Goal: Task Accomplishment & Management: Complete application form

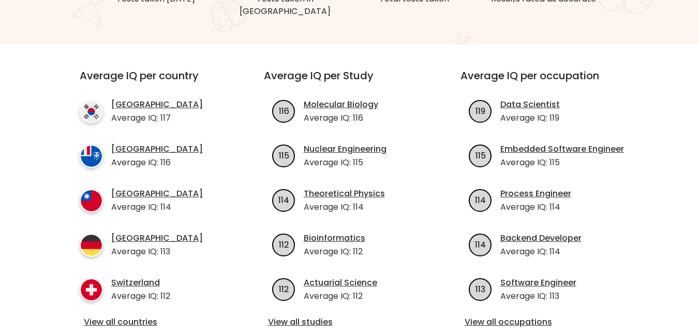
scroll to position [58, 0]
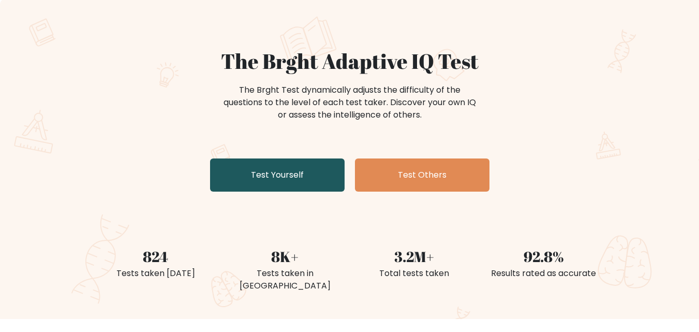
click at [296, 175] on link "Test Yourself" at bounding box center [277, 174] width 135 height 33
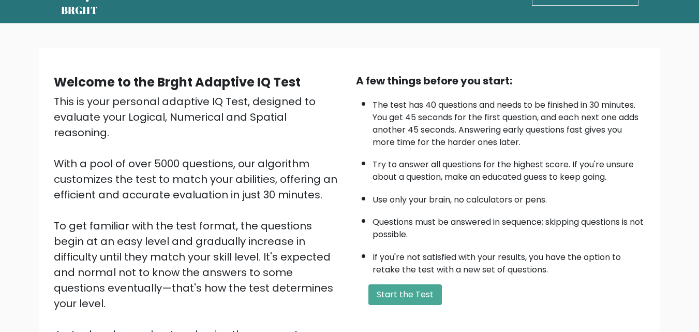
scroll to position [53, 0]
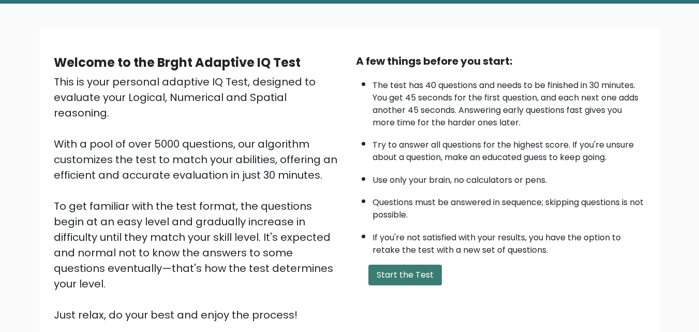
click at [391, 284] on button "Start the Test" at bounding box center [405, 274] width 73 height 21
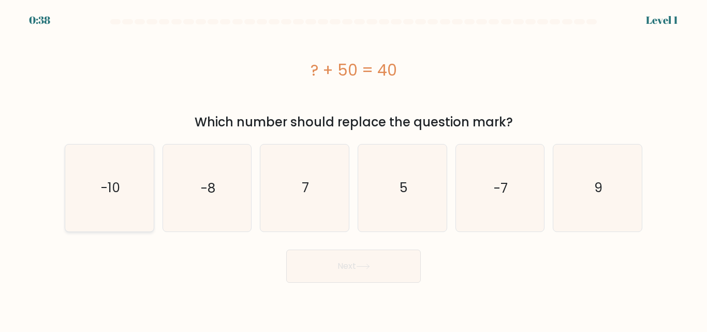
click at [131, 202] on icon "-10" at bounding box center [109, 187] width 86 height 86
click at [353, 169] on input "a. -10" at bounding box center [353, 167] width 1 height 3
radio input "true"
click at [325, 261] on button "Next" at bounding box center [353, 265] width 135 height 33
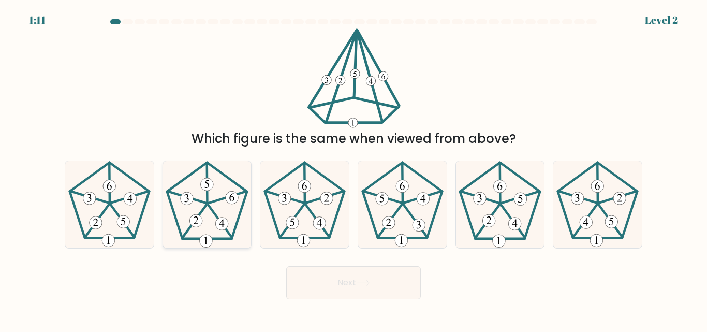
click at [218, 227] on 757 at bounding box center [221, 223] width 13 height 13
click at [353, 169] on input "b." at bounding box center [353, 167] width 1 height 3
radio input "true"
click at [353, 283] on button "Next" at bounding box center [353, 282] width 135 height 33
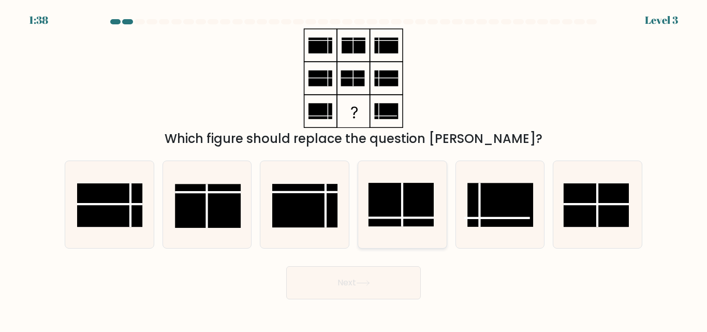
click at [396, 205] on rect at bounding box center [401, 204] width 65 height 43
click at [354, 169] on input "d." at bounding box center [353, 167] width 1 height 3
radio input "true"
click at [354, 283] on button "Next" at bounding box center [353, 282] width 135 height 33
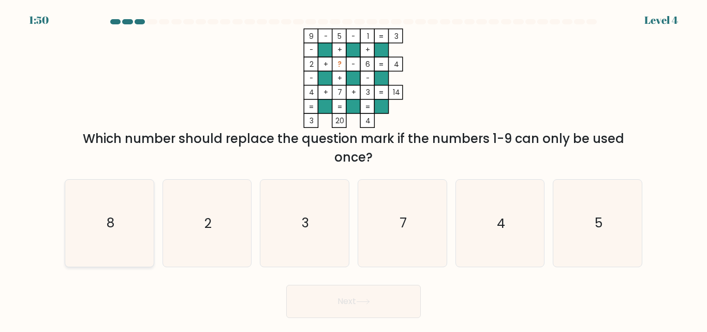
click at [122, 223] on icon "8" at bounding box center [109, 223] width 86 height 86
click at [353, 169] on input "a. 8" at bounding box center [353, 167] width 1 height 3
radio input "true"
click at [309, 299] on button "Next" at bounding box center [353, 301] width 135 height 33
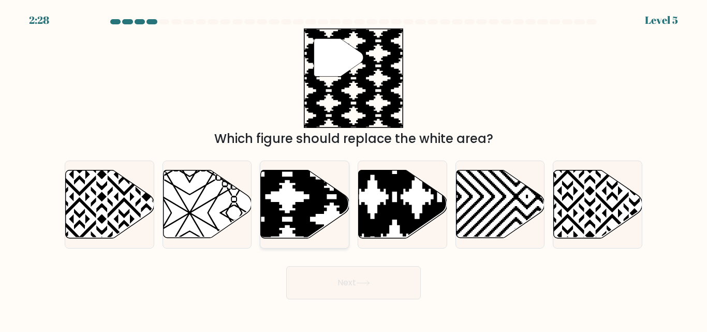
click at [317, 216] on icon at bounding box center [305, 204] width 89 height 68
click at [353, 169] on input "c." at bounding box center [353, 167] width 1 height 3
radio input "true"
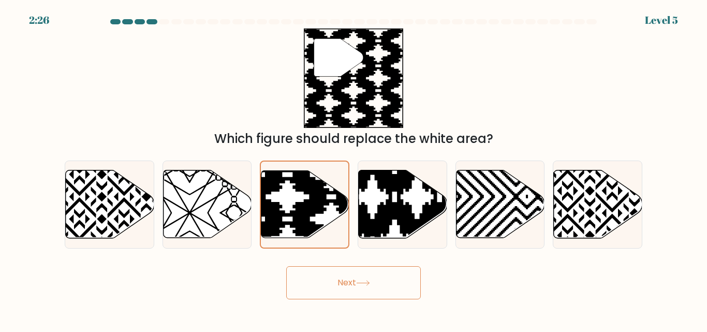
click at [344, 279] on button "Next" at bounding box center [353, 282] width 135 height 33
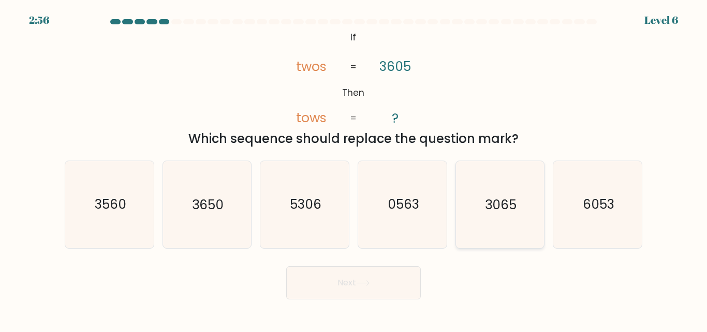
click at [482, 208] on icon "3065" at bounding box center [499, 204] width 86 height 86
click at [354, 169] on input "e. 3065" at bounding box center [353, 167] width 1 height 3
radio input "true"
click at [385, 277] on button "Next" at bounding box center [353, 282] width 135 height 33
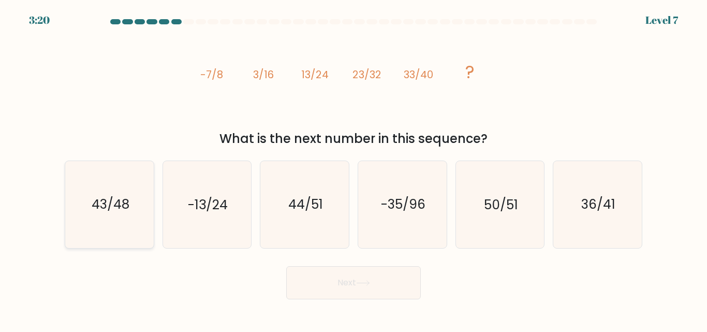
click at [132, 213] on icon "43/48" at bounding box center [109, 204] width 86 height 86
click at [353, 169] on input "a. 43/48" at bounding box center [353, 167] width 1 height 3
radio input "true"
click at [321, 278] on button "Next" at bounding box center [353, 282] width 135 height 33
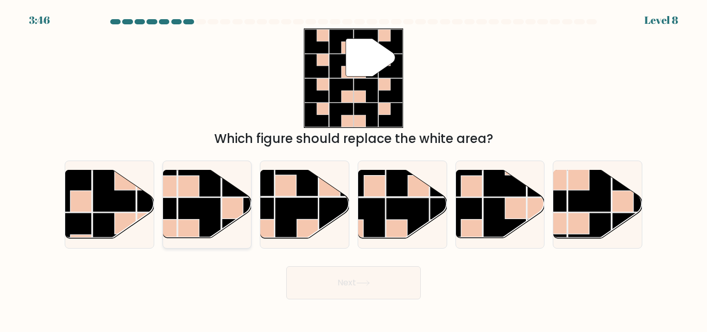
click at [210, 224] on rect at bounding box center [199, 219] width 43 height 43
click at [353, 169] on input "b." at bounding box center [353, 167] width 1 height 3
radio input "true"
click at [313, 271] on button "Next" at bounding box center [353, 282] width 135 height 33
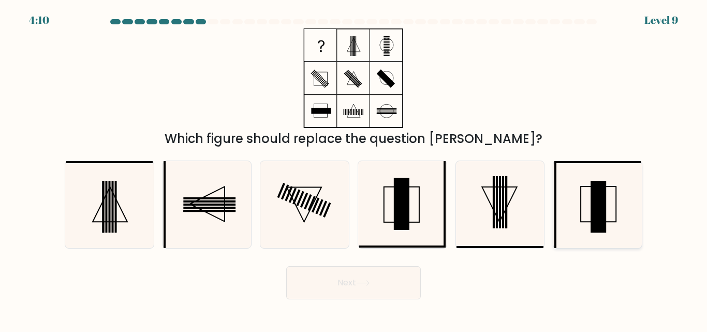
click at [597, 213] on rect at bounding box center [599, 207] width 16 height 52
click at [354, 169] on input "f." at bounding box center [353, 167] width 1 height 3
radio input "true"
click at [335, 290] on button "Next" at bounding box center [353, 282] width 135 height 33
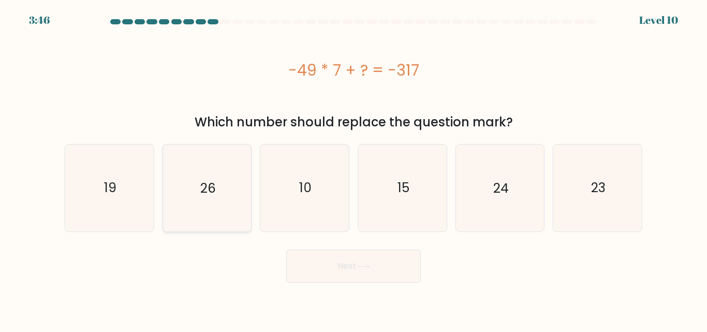
click at [241, 184] on icon "26" at bounding box center [207, 187] width 86 height 86
click at [353, 169] on input "b. 26" at bounding box center [353, 167] width 1 height 3
radio input "true"
click at [313, 271] on button "Next" at bounding box center [353, 265] width 135 height 33
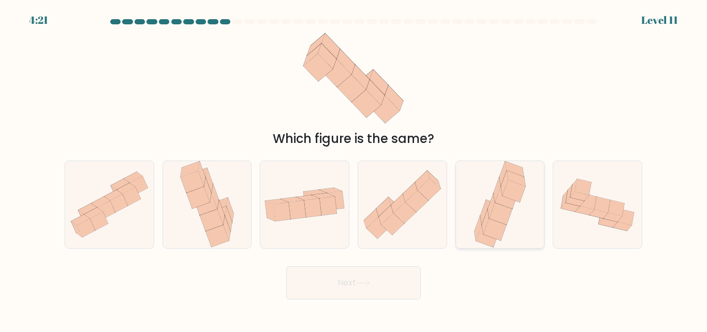
click at [483, 220] on icon at bounding box center [493, 220] width 23 height 22
click at [354, 169] on input "e." at bounding box center [353, 167] width 1 height 3
radio input "true"
click at [382, 284] on button "Next" at bounding box center [353, 282] width 135 height 33
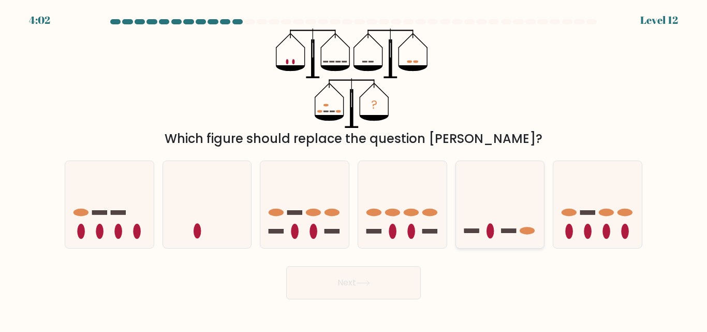
click at [490, 206] on icon at bounding box center [500, 204] width 89 height 73
click at [354, 169] on input "e." at bounding box center [353, 167] width 1 height 3
radio input "true"
click at [364, 288] on button "Next" at bounding box center [353, 282] width 135 height 33
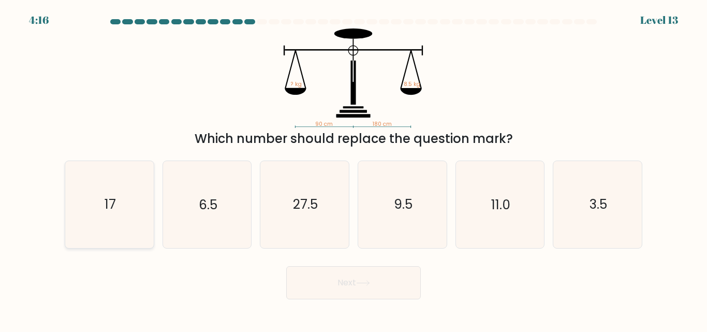
click at [113, 210] on text "17" at bounding box center [110, 205] width 11 height 18
click at [353, 169] on input "a. 17" at bounding box center [353, 167] width 1 height 3
radio input "true"
click at [304, 288] on button "Next" at bounding box center [353, 282] width 135 height 33
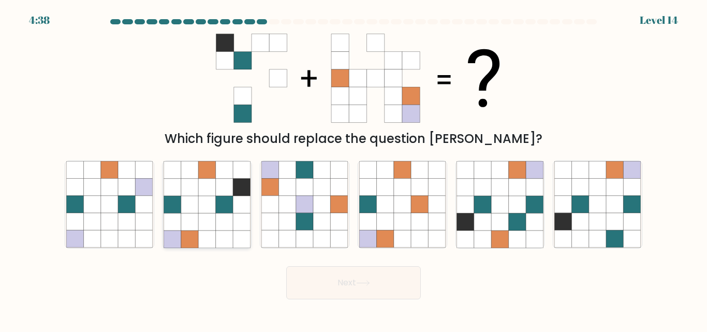
click at [251, 178] on div at bounding box center [208, 203] width 90 height 87
click at [353, 169] on input "b." at bounding box center [353, 167] width 1 height 3
radio input "true"
click at [336, 281] on button "Next" at bounding box center [353, 282] width 135 height 33
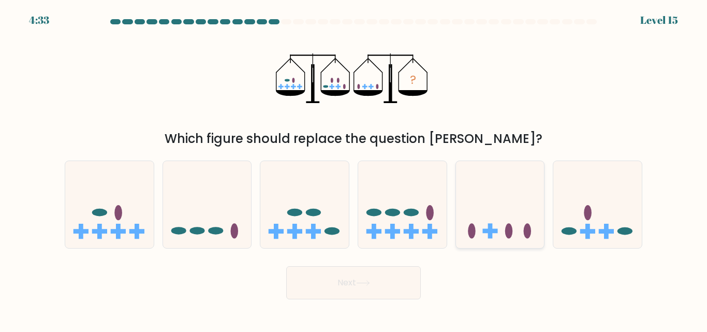
click at [491, 191] on icon at bounding box center [500, 204] width 89 height 73
click at [354, 169] on input "e." at bounding box center [353, 167] width 1 height 3
radio input "true"
click at [355, 293] on button "Next" at bounding box center [353, 282] width 135 height 33
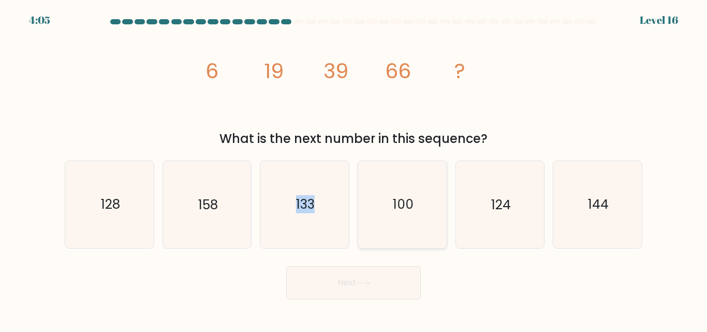
drag, startPoint x: 298, startPoint y: 203, endPoint x: 374, endPoint y: 210, distance: 76.4
click at [374, 210] on div "a. 128 b. 158" at bounding box center [354, 200] width 586 height 96
click at [374, 210] on icon "100" at bounding box center [402, 204] width 86 height 86
click at [354, 169] on input "d. 100" at bounding box center [353, 167] width 1 height 3
radio input "true"
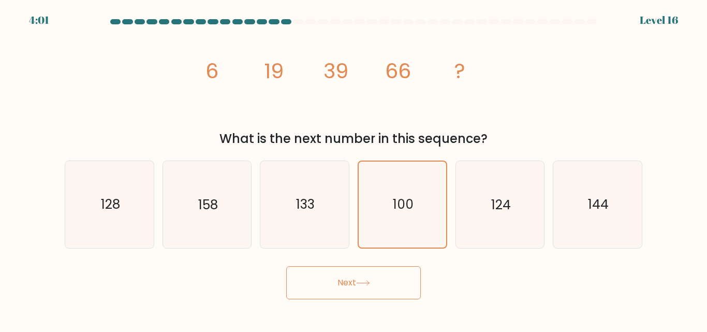
click at [322, 277] on button "Next" at bounding box center [353, 282] width 135 height 33
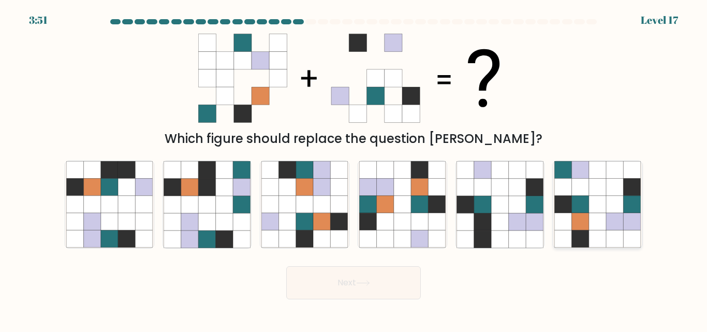
click at [587, 211] on icon at bounding box center [580, 204] width 17 height 17
click at [354, 169] on input "f." at bounding box center [353, 167] width 1 height 3
radio input "true"
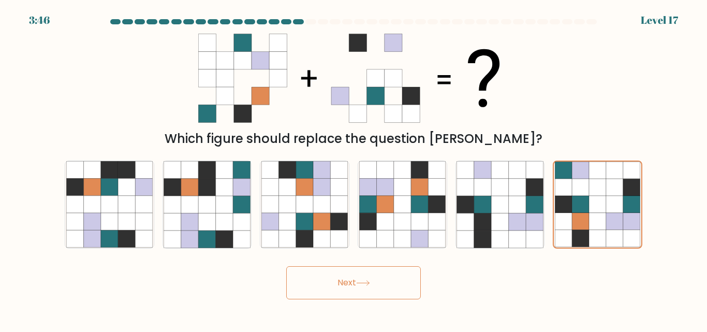
click at [389, 281] on button "Next" at bounding box center [353, 282] width 135 height 33
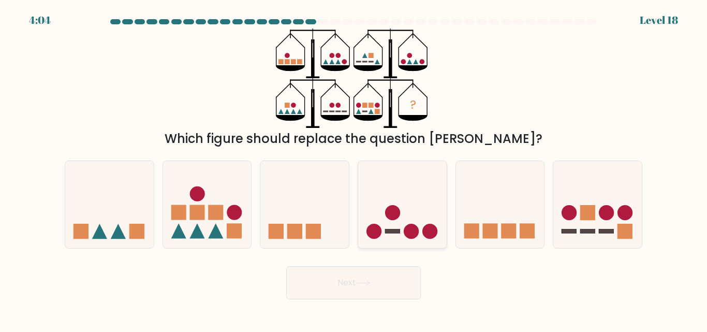
click at [407, 216] on icon at bounding box center [402, 204] width 89 height 73
click at [354, 169] on input "d." at bounding box center [353, 167] width 1 height 3
radio input "true"
click at [374, 282] on button "Next" at bounding box center [353, 282] width 135 height 33
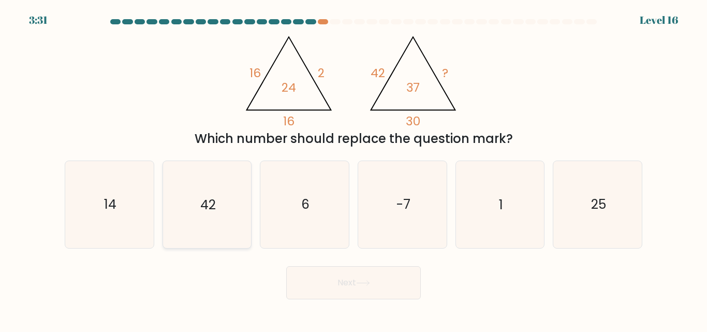
click at [209, 206] on text "42" at bounding box center [208, 205] width 16 height 18
click at [353, 169] on input "b. 42" at bounding box center [353, 167] width 1 height 3
radio input "true"
click at [327, 286] on button "Next" at bounding box center [353, 282] width 135 height 33
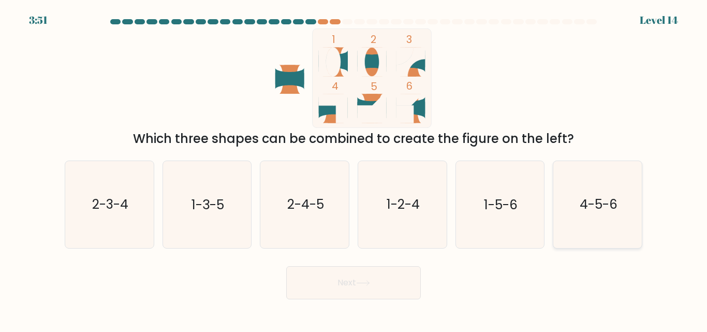
click at [598, 211] on text "4-5-6" at bounding box center [599, 205] width 38 height 18
click at [354, 169] on input "f. 4-5-6" at bounding box center [353, 167] width 1 height 3
radio input "true"
click at [360, 271] on button "Next" at bounding box center [353, 282] width 135 height 33
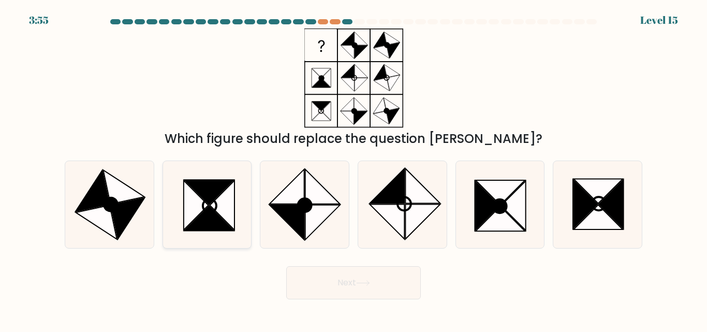
click at [228, 198] on icon at bounding box center [222, 205] width 24 height 49
click at [353, 169] on input "b." at bounding box center [353, 167] width 1 height 3
radio input "true"
click at [357, 275] on button "Next" at bounding box center [353, 282] width 135 height 33
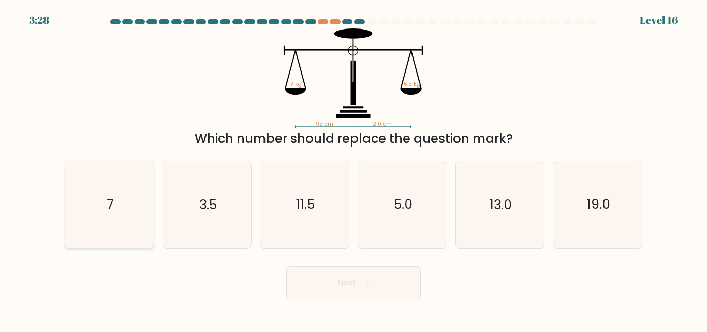
click at [134, 227] on icon "7" at bounding box center [109, 204] width 86 height 86
click at [353, 169] on input "a. 7" at bounding box center [353, 167] width 1 height 3
radio input "true"
click at [346, 284] on button "Next" at bounding box center [353, 282] width 135 height 33
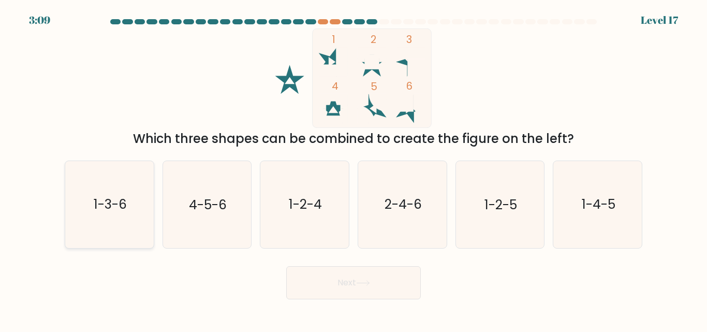
click at [111, 223] on icon "1-3-6" at bounding box center [109, 204] width 86 height 86
click at [353, 169] on input "a. 1-3-6" at bounding box center [353, 167] width 1 height 3
radio input "true"
click at [329, 293] on button "Next" at bounding box center [353, 282] width 135 height 33
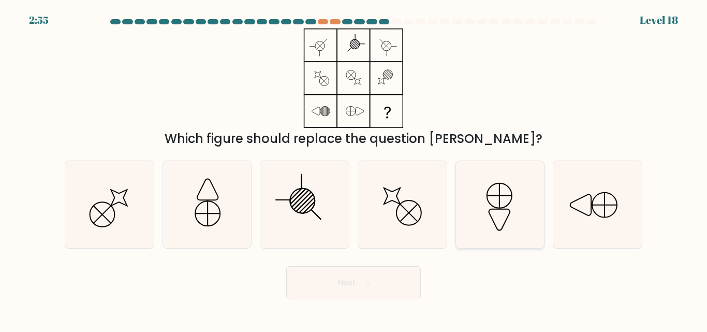
click at [493, 208] on icon at bounding box center [499, 204] width 86 height 86
click at [354, 169] on input "e." at bounding box center [353, 167] width 1 height 3
radio input "true"
click at [397, 277] on button "Next" at bounding box center [353, 282] width 135 height 33
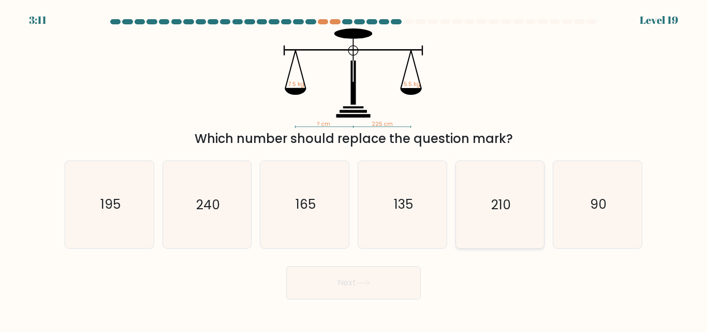
click at [461, 213] on icon "210" at bounding box center [499, 204] width 86 height 86
click at [354, 169] on input "e. 210" at bounding box center [353, 167] width 1 height 3
radio input "true"
click at [375, 286] on button "Next" at bounding box center [353, 282] width 135 height 33
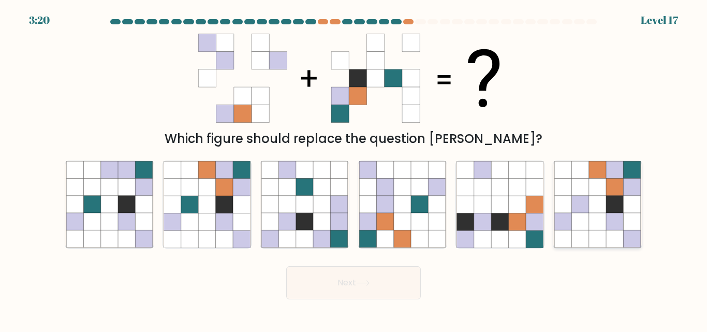
click at [601, 195] on icon at bounding box center [597, 187] width 17 height 17
click at [354, 169] on input "f." at bounding box center [353, 167] width 1 height 3
radio input "true"
click at [382, 277] on button "Next" at bounding box center [353, 282] width 135 height 33
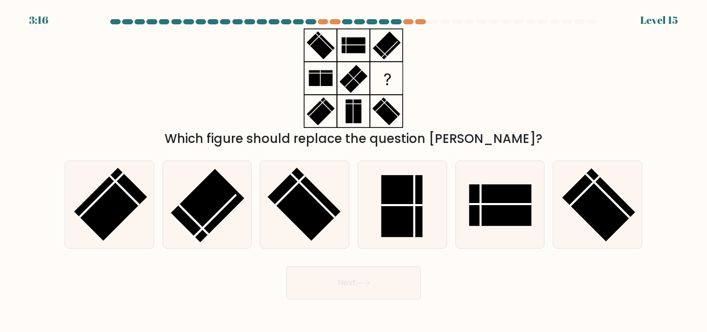
click at [368, 256] on form at bounding box center [353, 159] width 707 height 280
click at [373, 231] on icon at bounding box center [402, 204] width 86 height 86
click at [354, 169] on input "d." at bounding box center [353, 167] width 1 height 3
radio input "true"
click at [338, 283] on button "Next" at bounding box center [353, 282] width 135 height 33
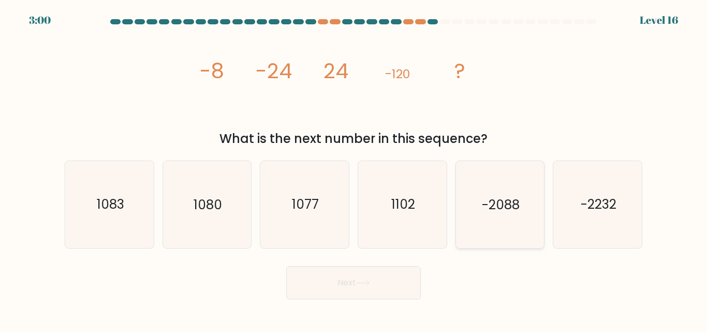
click at [473, 219] on icon "-2088" at bounding box center [499, 204] width 86 height 86
click at [354, 169] on input "e. -2088" at bounding box center [353, 167] width 1 height 3
radio input "true"
click at [389, 282] on button "Next" at bounding box center [353, 282] width 135 height 33
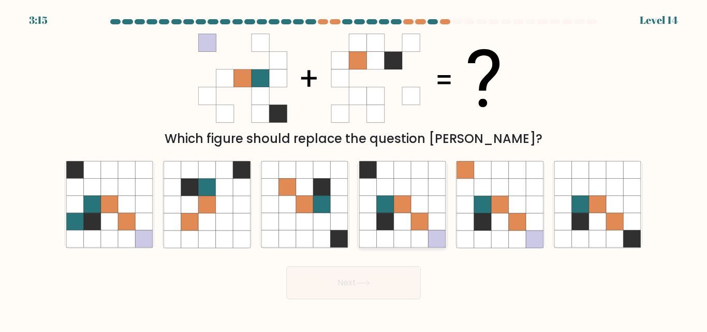
click at [441, 201] on icon at bounding box center [436, 204] width 17 height 17
click at [354, 169] on input "d." at bounding box center [353, 167] width 1 height 3
radio input "true"
click at [373, 275] on button "Next" at bounding box center [353, 282] width 135 height 33
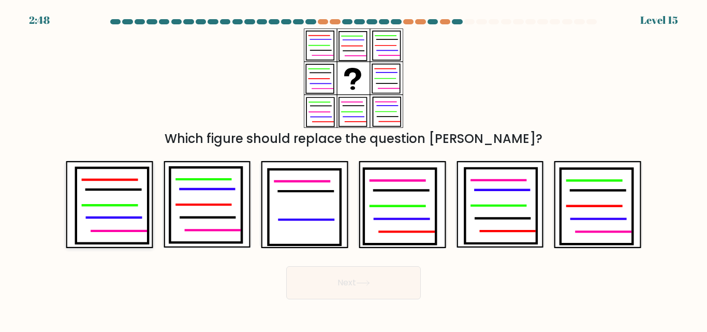
click at [92, 174] on icon at bounding box center [112, 205] width 72 height 75
click at [353, 169] on input "a." at bounding box center [353, 167] width 1 height 3
radio input "true"
click at [358, 292] on button "Next" at bounding box center [353, 282] width 135 height 33
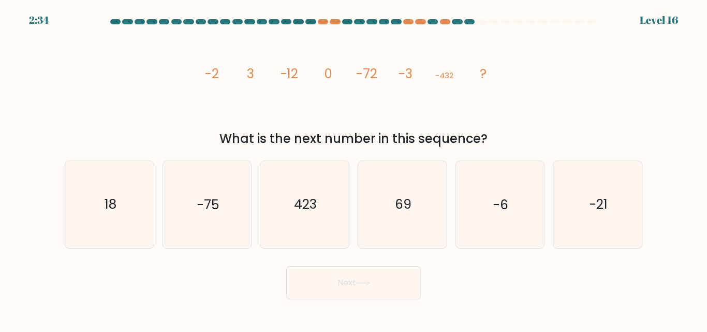
click at [358, 292] on button "Next" at bounding box center [353, 282] width 135 height 33
click at [310, 204] on text "423" at bounding box center [305, 205] width 23 height 18
click at [353, 169] on input "c. 423" at bounding box center [353, 167] width 1 height 3
radio input "true"
drag, startPoint x: 310, startPoint y: 204, endPoint x: 401, endPoint y: 160, distance: 101.6
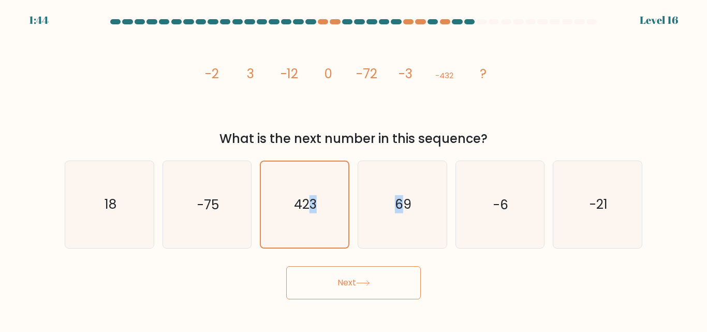
click at [401, 160] on div "a. 18 b. -75" at bounding box center [354, 200] width 586 height 96
click at [108, 158] on div "a. 18 b. -75" at bounding box center [354, 200] width 586 height 96
click at [89, 231] on icon "18" at bounding box center [109, 204] width 86 height 86
click at [353, 169] on input "a. 18" at bounding box center [353, 167] width 1 height 3
radio input "true"
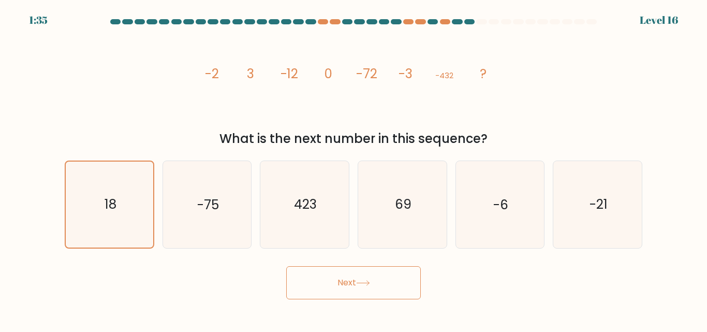
click at [336, 291] on button "Next" at bounding box center [353, 282] width 135 height 33
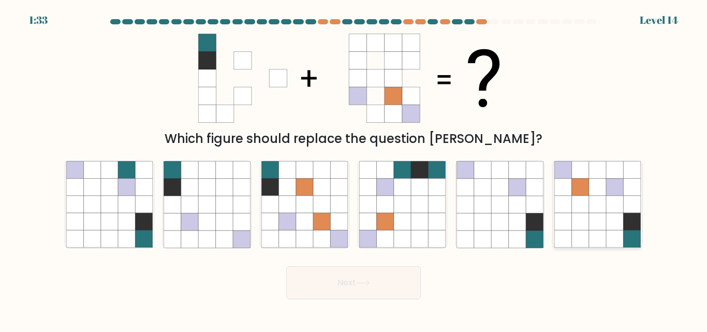
click at [590, 197] on icon at bounding box center [597, 204] width 17 height 17
click at [354, 169] on input "f." at bounding box center [353, 167] width 1 height 3
radio input "true"
click at [378, 292] on button "Next" at bounding box center [353, 282] width 135 height 33
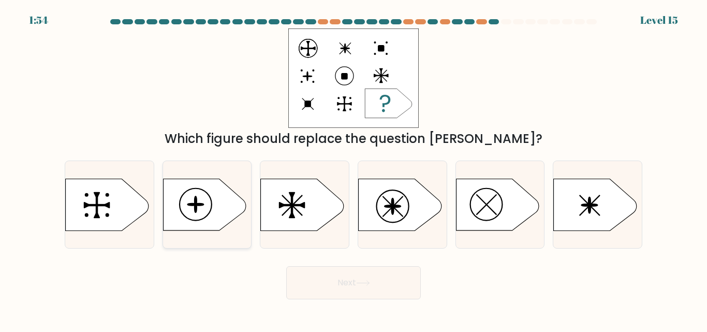
click at [192, 194] on icon at bounding box center [204, 205] width 83 height 52
click at [353, 169] on input "b." at bounding box center [353, 167] width 1 height 3
radio input "true"
click at [308, 284] on button "Next" at bounding box center [353, 282] width 135 height 33
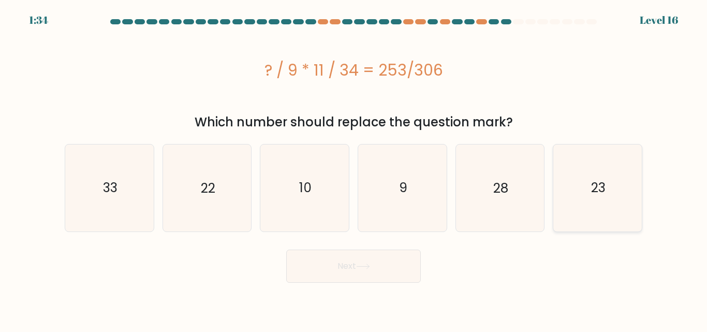
click at [564, 176] on icon "23" at bounding box center [597, 187] width 86 height 86
click at [354, 169] on input "f. 23" at bounding box center [353, 167] width 1 height 3
radio input "true"
click at [328, 273] on button "Next" at bounding box center [353, 265] width 135 height 33
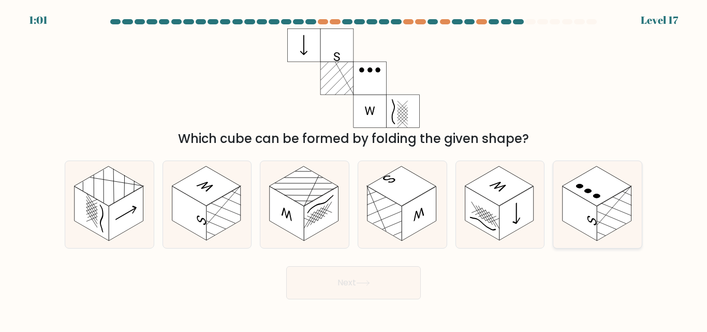
click at [595, 187] on rect at bounding box center [597, 186] width 68 height 39
click at [354, 169] on input "f." at bounding box center [353, 167] width 1 height 3
radio input "true"
click at [379, 272] on button "Next" at bounding box center [353, 282] width 135 height 33
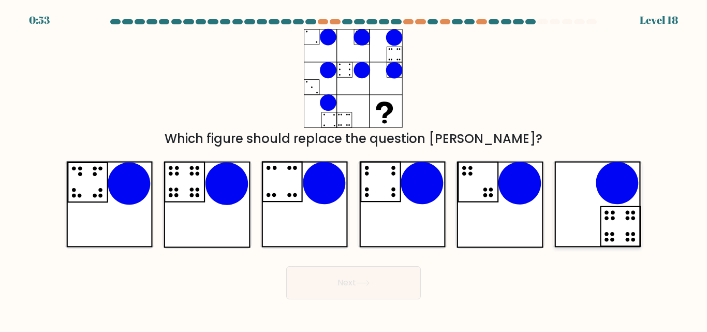
click at [562, 214] on icon at bounding box center [597, 204] width 86 height 86
click at [354, 169] on input "f." at bounding box center [353, 167] width 1 height 3
radio input "true"
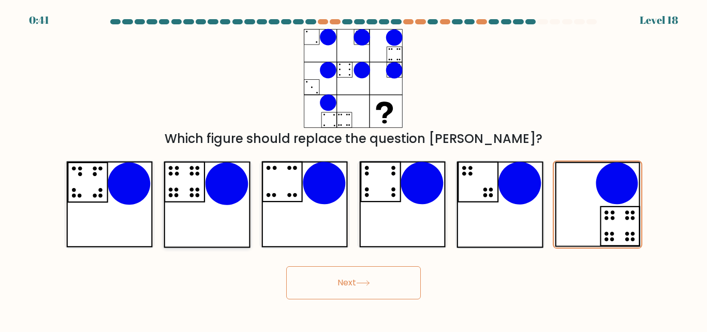
click at [205, 212] on icon at bounding box center [207, 204] width 86 height 86
click at [353, 169] on input "b." at bounding box center [353, 167] width 1 height 3
radio input "true"
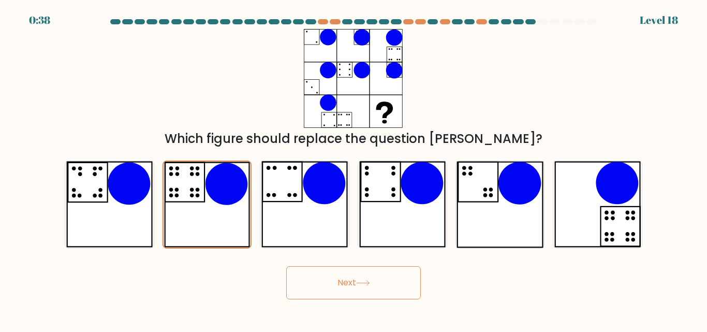
click at [308, 273] on button "Next" at bounding box center [353, 282] width 135 height 33
click at [366, 274] on button "Next" at bounding box center [353, 282] width 135 height 33
click at [361, 281] on icon at bounding box center [363, 283] width 14 height 6
click at [320, 285] on button "Next" at bounding box center [353, 282] width 135 height 33
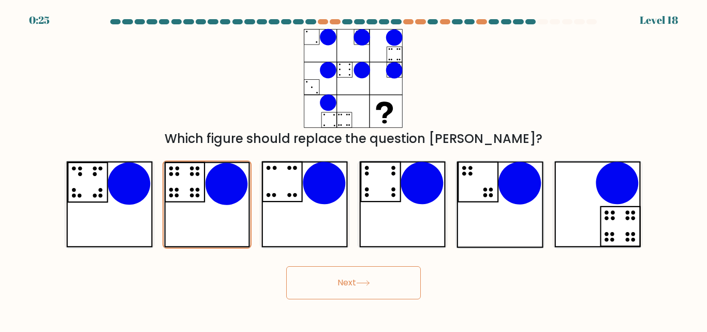
click at [368, 287] on button "Next" at bounding box center [353, 282] width 135 height 33
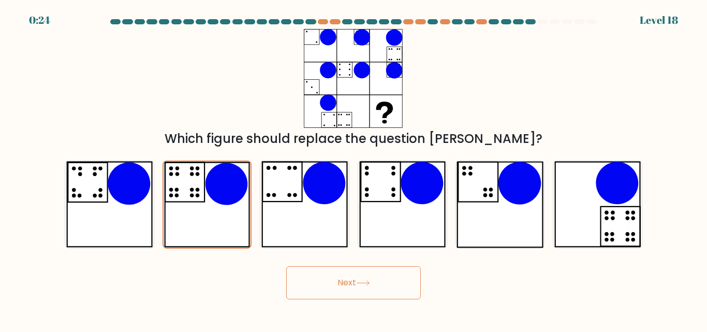
click at [368, 287] on button "Next" at bounding box center [353, 282] width 135 height 33
click at [196, 176] on icon at bounding box center [206, 203] width 85 height 85
click at [353, 169] on input "b." at bounding box center [353, 167] width 1 height 3
click at [196, 176] on icon at bounding box center [206, 203] width 85 height 85
click at [353, 169] on input "b." at bounding box center [353, 167] width 1 height 3
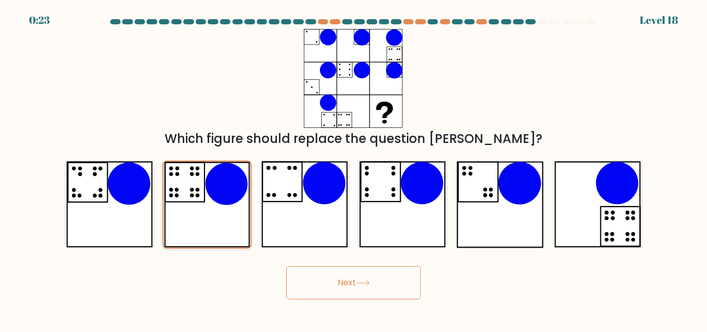
click at [196, 176] on icon at bounding box center [206, 203] width 85 height 85
click at [353, 169] on input "b." at bounding box center [353, 167] width 1 height 3
click at [196, 176] on icon at bounding box center [206, 203] width 85 height 85
click at [353, 169] on input "b." at bounding box center [353, 167] width 1 height 3
click at [343, 289] on button "Next" at bounding box center [353, 282] width 135 height 33
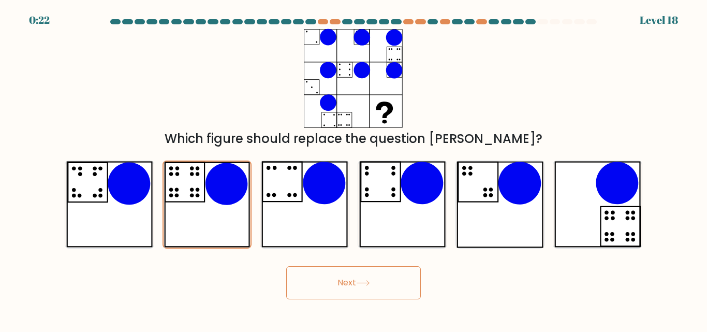
click at [343, 289] on button "Next" at bounding box center [353, 282] width 135 height 33
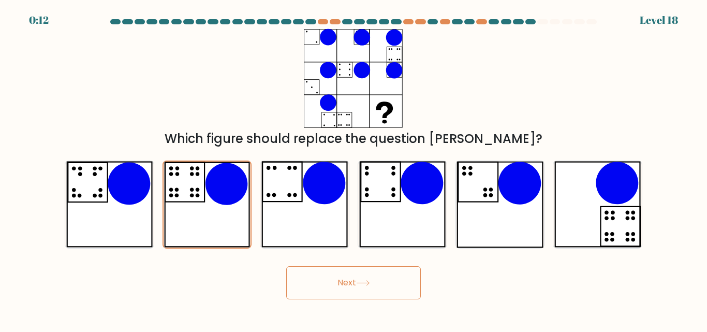
click at [340, 274] on button "Next" at bounding box center [353, 282] width 135 height 33
click at [286, 266] on button "Next" at bounding box center [353, 282] width 135 height 33
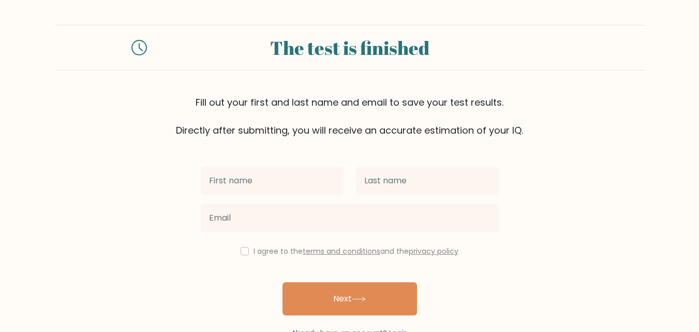
type input "j"
type input "M"
type input "Jigu"
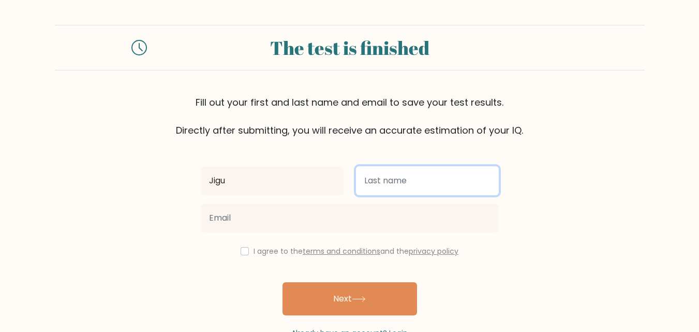
click at [382, 176] on input "text" at bounding box center [427, 180] width 143 height 29
type input ":"
type input ";)"
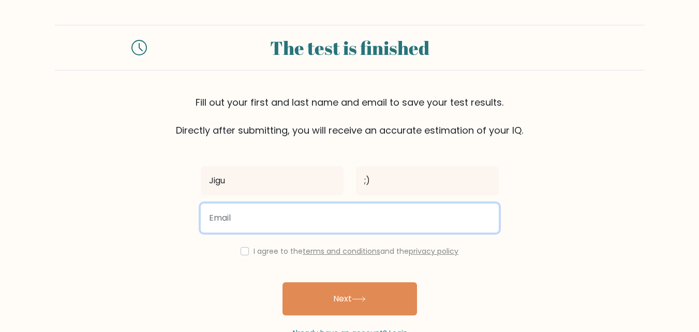
click at [312, 230] on input "email" at bounding box center [350, 217] width 298 height 29
type input "maxpalkia@gmail.com"
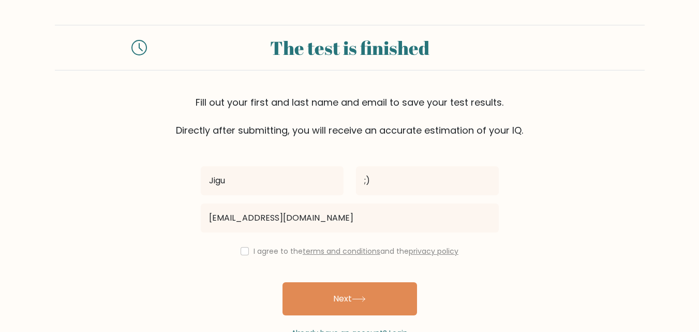
click at [273, 252] on label "I agree to the terms and conditions and the privacy policy" at bounding box center [356, 251] width 205 height 10
click at [241, 250] on input "checkbox" at bounding box center [245, 251] width 8 height 8
checkbox input "true"
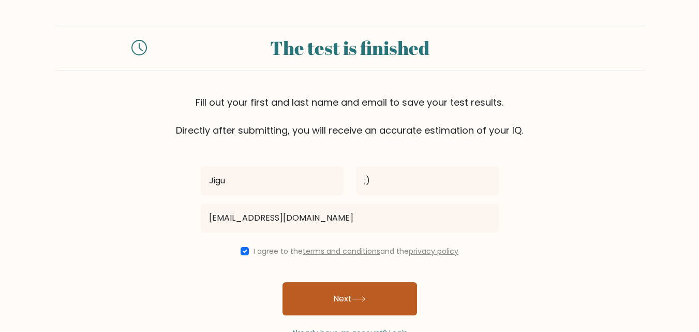
click at [301, 290] on button "Next" at bounding box center [350, 298] width 135 height 33
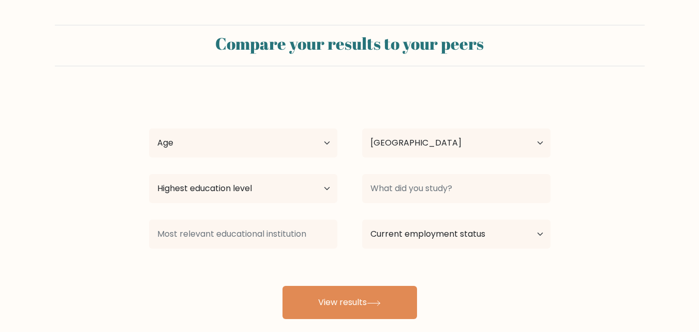
select select "FR"
drag, startPoint x: 0, startPoint y: 0, endPoint x: 259, endPoint y: 144, distance: 296.5
click at [259, 144] on select "Age Under [DEMOGRAPHIC_DATA] [DEMOGRAPHIC_DATA] [DEMOGRAPHIC_DATA] [DEMOGRAPHIC…" at bounding box center [243, 142] width 188 height 29
drag, startPoint x: 377, startPoint y: 130, endPoint x: 319, endPoint y: 137, distance: 57.9
click at [377, 130] on select "Country Afghanistan Albania Algeria American Samoa Andorra Angola Anguilla Anta…" at bounding box center [456, 142] width 188 height 29
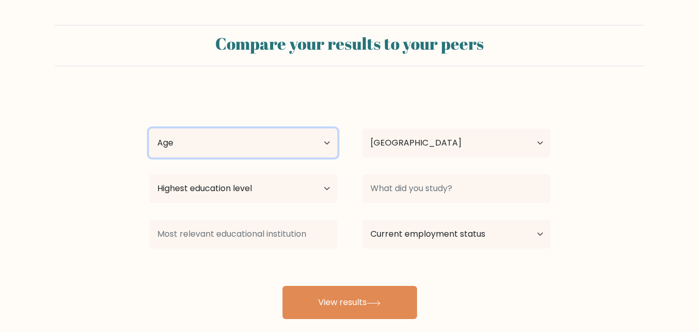
click at [318, 137] on select "Age Under 18 years old 18-24 years old 25-34 years old 35-44 years old 45-54 ye…" at bounding box center [243, 142] width 188 height 29
select select "min_18"
click at [149, 128] on select "Age Under 18 years old 18-24 years old 25-34 years old 35-44 years old 45-54 ye…" at bounding box center [243, 142] width 188 height 29
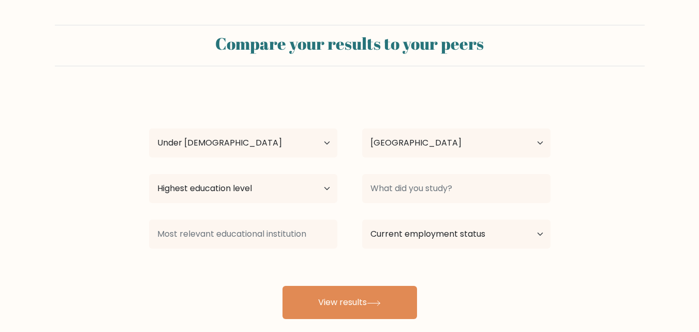
click at [382, 128] on div "Country Afghanistan Albania Algeria American Samoa Andorra Angola Anguilla Anta…" at bounding box center [456, 142] width 213 height 37
click at [378, 142] on select "Country Afghanistan Albania Algeria American Samoa Andorra Angola Anguilla Anta…" at bounding box center [456, 142] width 188 height 29
select select "ES"
click at [362, 128] on select "Country Afghanistan Albania Algeria American Samoa Andorra Angola Anguilla Anta…" at bounding box center [456, 142] width 188 height 29
click at [303, 199] on select "Highest education level No schooling Primary Lower Secondary Upper Secondary Oc…" at bounding box center [243, 188] width 188 height 29
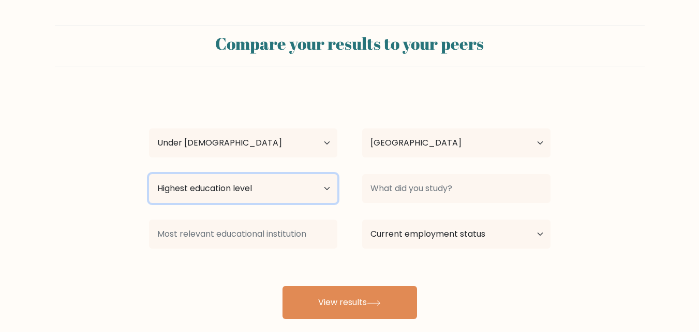
select select "bachelors_degree"
click at [149, 174] on select "Highest education level No schooling Primary Lower Secondary Upper Secondary Oc…" at bounding box center [243, 188] width 188 height 29
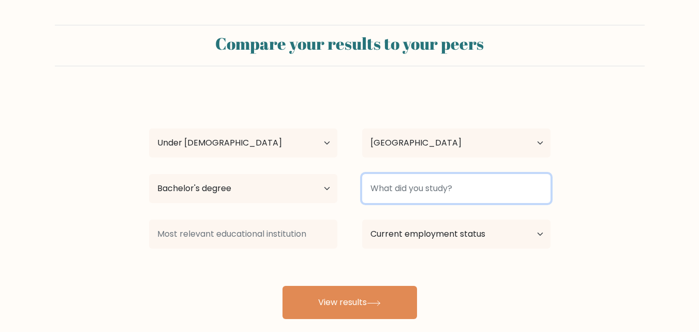
click at [377, 193] on input at bounding box center [456, 188] width 188 height 29
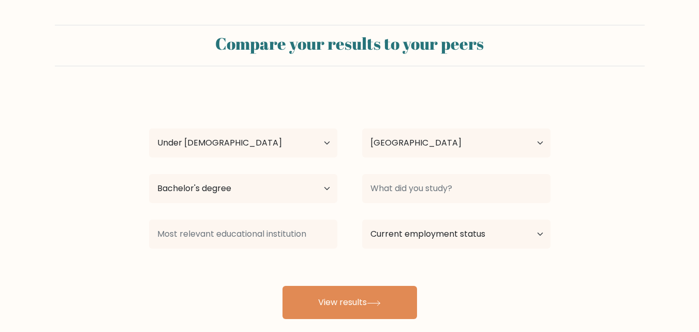
click at [404, 219] on div "Current employment status Employed Student Retired Other / prefer not to answer" at bounding box center [456, 233] width 213 height 37
click at [391, 240] on select "Current employment status Employed Student Retired Other / prefer not to answer" at bounding box center [456, 233] width 188 height 29
select select "student"
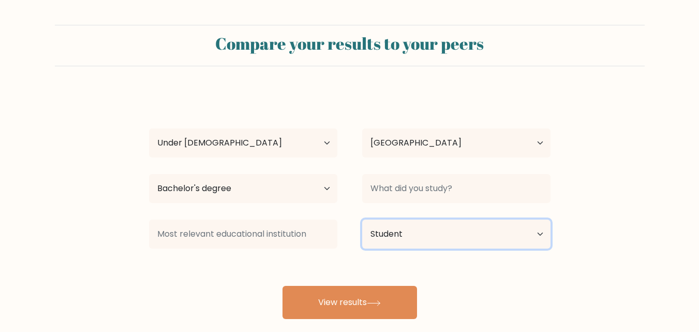
click at [362, 219] on select "Current employment status Employed Student Retired Other / prefer not to answer" at bounding box center [456, 233] width 188 height 29
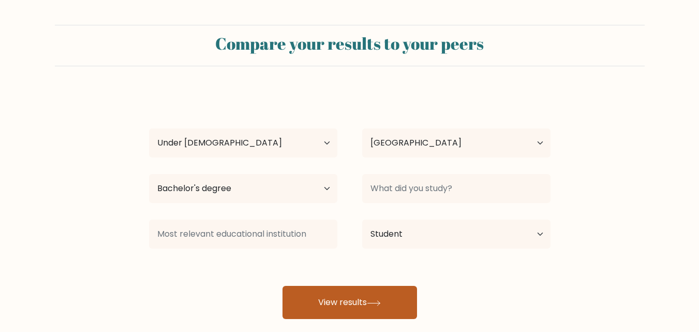
click at [366, 305] on button "View results" at bounding box center [350, 302] width 135 height 33
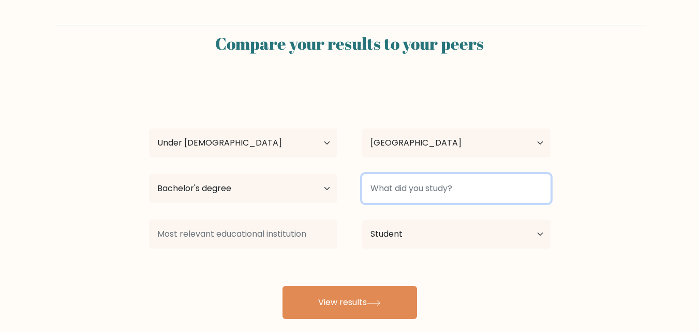
click at [397, 193] on input at bounding box center [456, 188] width 188 height 29
type input "Bachelor"
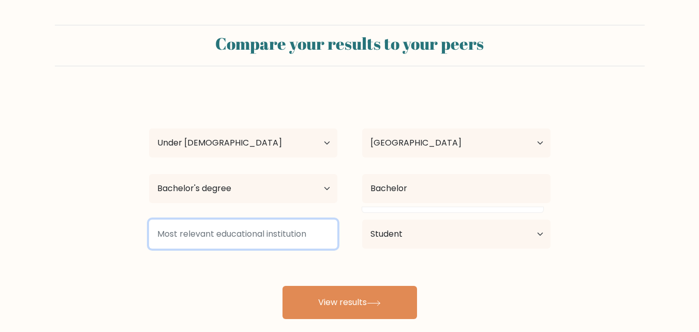
click at [259, 229] on input at bounding box center [243, 233] width 188 height 29
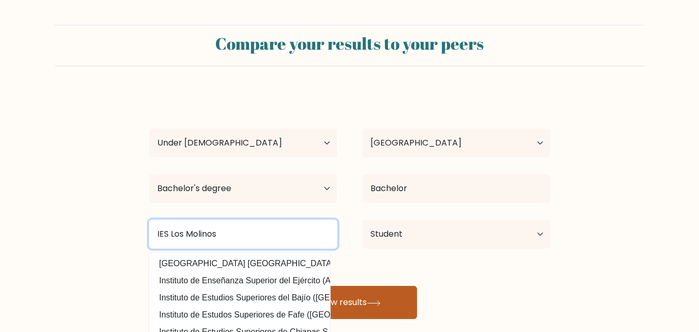
type input "IES Los Molinos"
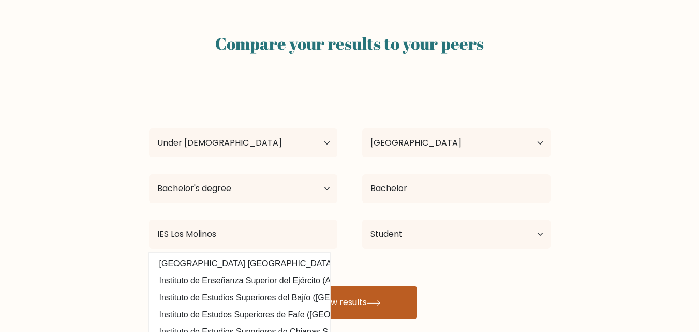
click at [362, 303] on button "View results" at bounding box center [350, 302] width 135 height 33
